Goal: Communication & Community: Answer question/provide support

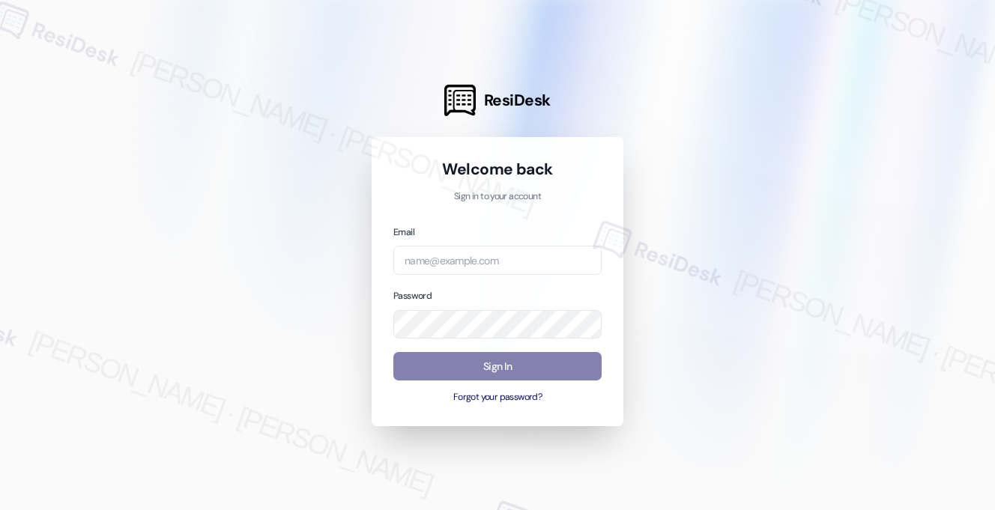
click at [533, 239] on div "Email" at bounding box center [497, 249] width 208 height 51
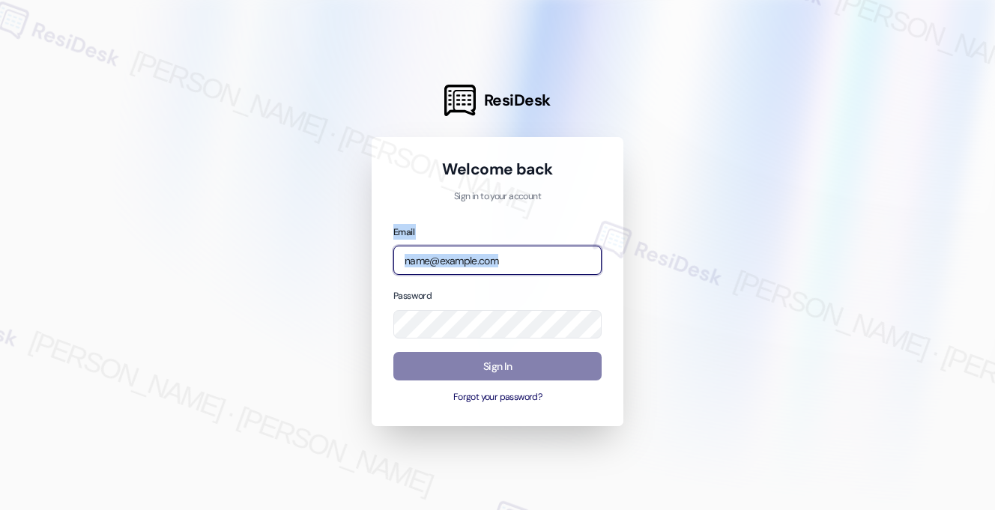
click at [533, 261] on input "email" at bounding box center [497, 260] width 208 height 29
click at [0, 509] on com-1password-button at bounding box center [0, 510] width 0 height 0
type input "automated-surveys-affinity_property-[PERSON_NAME].[PERSON_NAME].[PERSON_NAME]@a…"
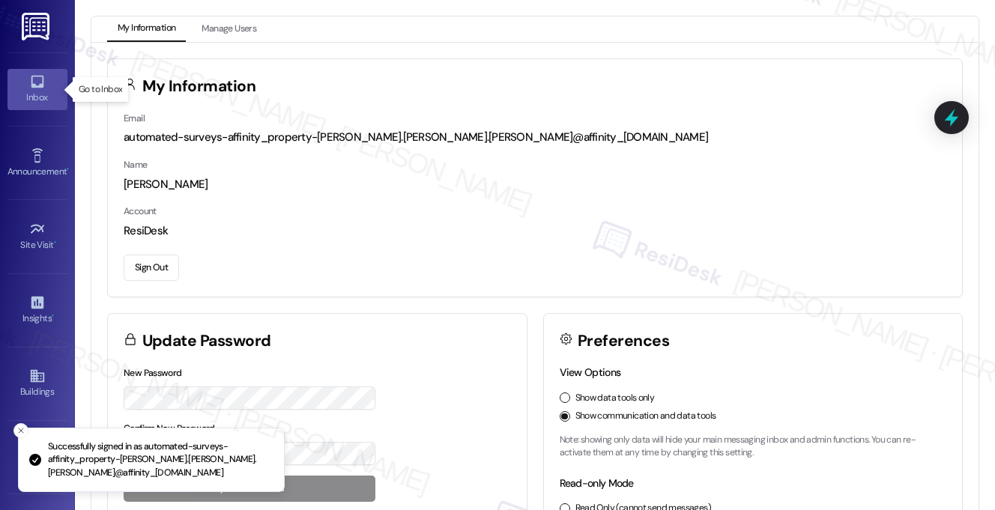
click at [37, 81] on icon at bounding box center [37, 81] width 16 height 16
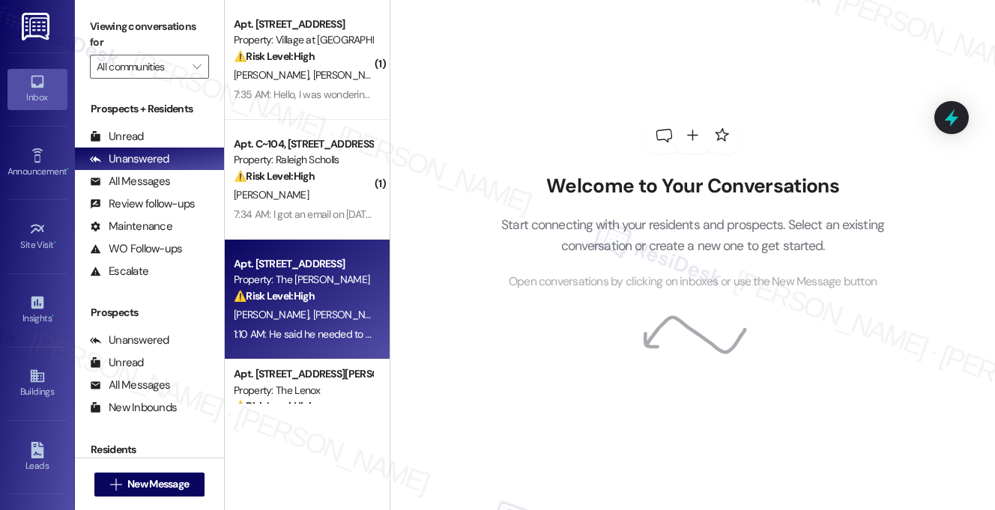
click at [303, 240] on div "Apt. [STREET_ADDRESS] Property: The [PERSON_NAME] ⚠️ Risk Level: High The resid…" at bounding box center [307, 300] width 165 height 120
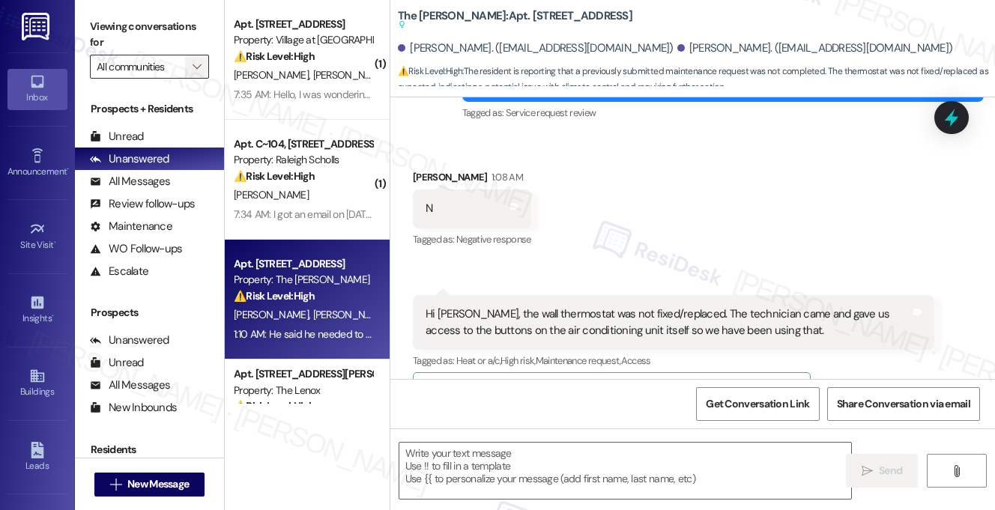
click at [198, 67] on icon "" at bounding box center [197, 67] width 8 height 12
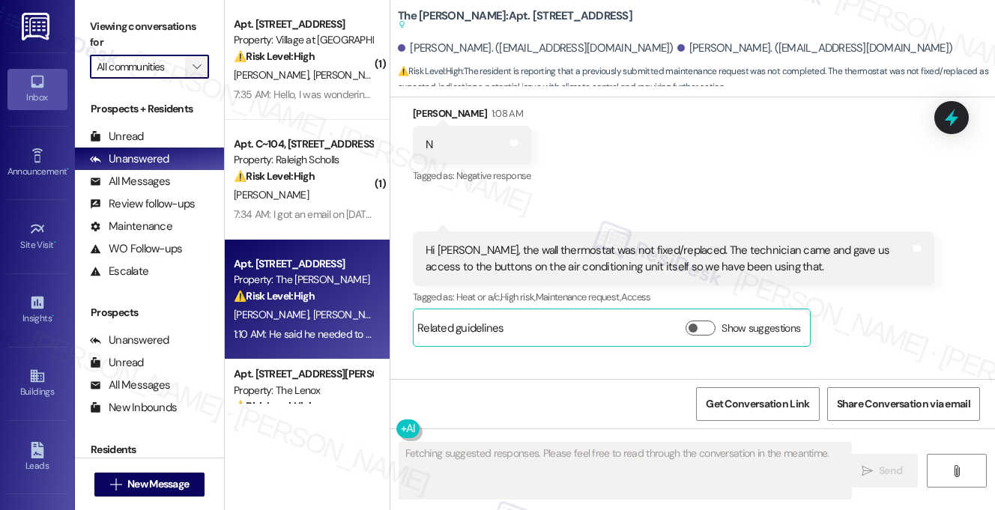
scroll to position [369, 0]
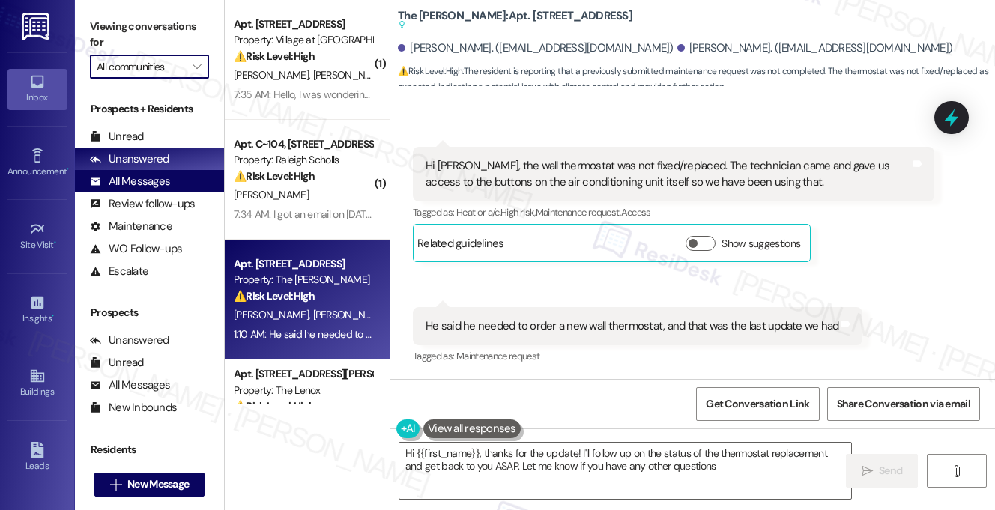
type textarea "Hi {{first_name}}, thanks for the update! I'll follow up on the status of the t…"
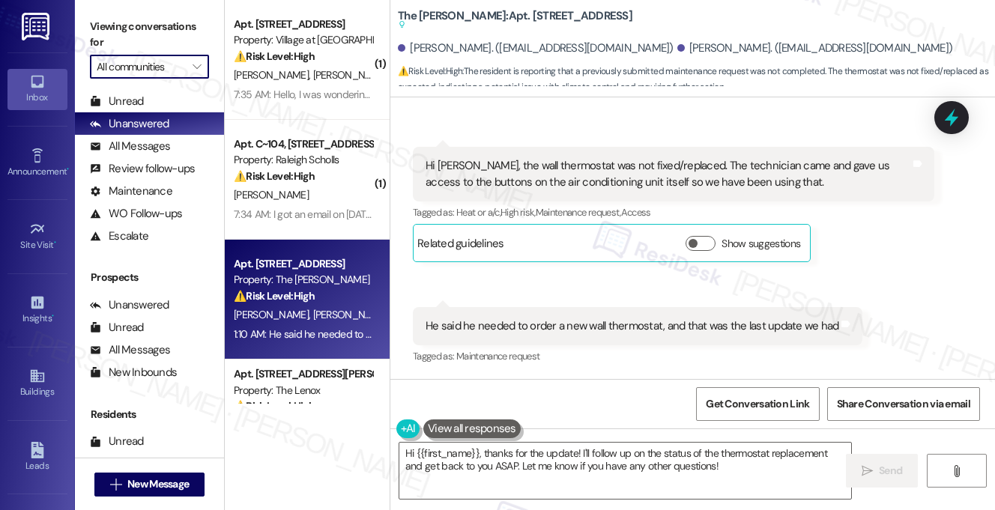
scroll to position [204, 0]
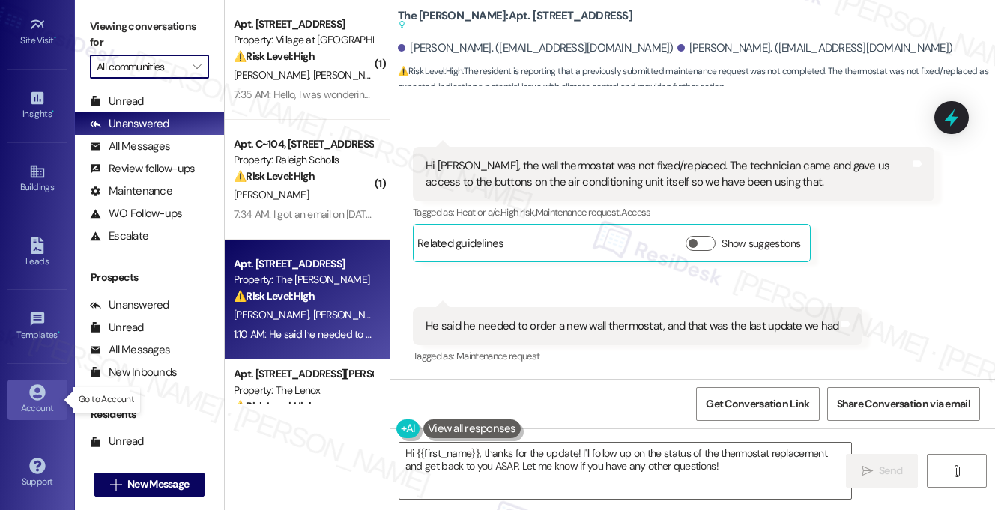
click at [28, 405] on div "Account" at bounding box center [37, 408] width 75 height 15
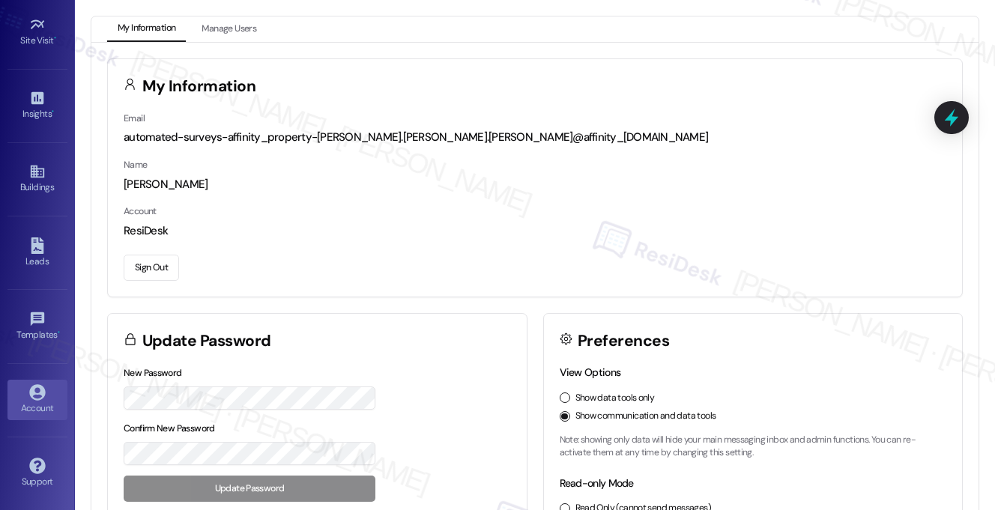
click at [154, 271] on button "Sign Out" at bounding box center [151, 268] width 55 height 26
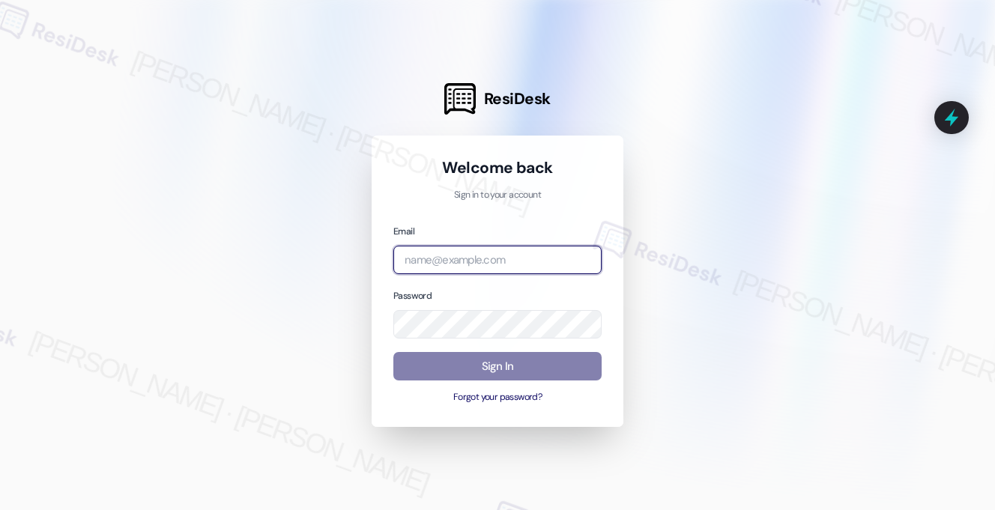
click at [560, 261] on input "email" at bounding box center [497, 260] width 208 height 29
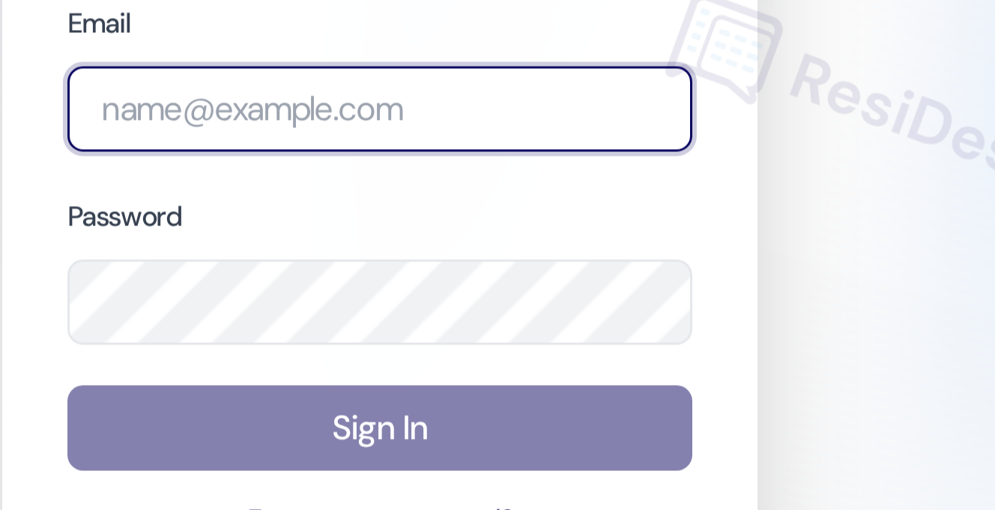
type input "automated-surveys-americas_rental_managers-[PERSON_NAME].[PERSON_NAME].[PERSON_…"
